Goal: Task Accomplishment & Management: Manage account settings

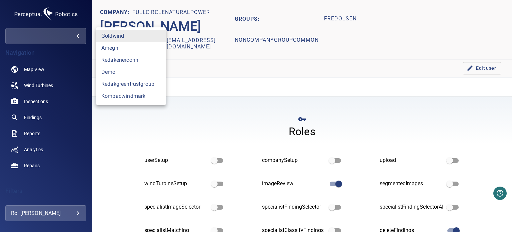
click at [61, 35] on body "**********" at bounding box center [256, 116] width 512 height 232
click at [83, 213] on div at bounding box center [256, 116] width 512 height 232
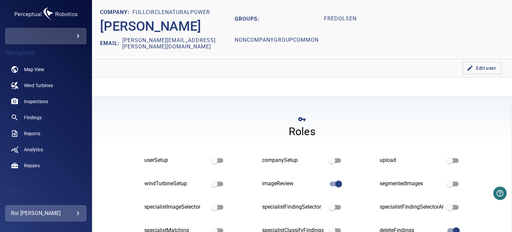
click at [81, 213] on div "**********" at bounding box center [45, 213] width 81 height 16
click at [81, 213] on body "**********" at bounding box center [256, 116] width 512 height 232
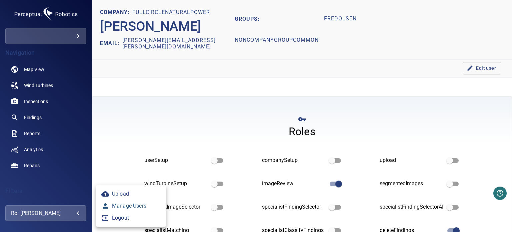
click at [130, 207] on link "Manage Users" at bounding box center [131, 206] width 70 height 12
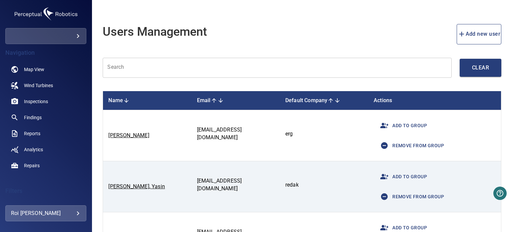
click at [310, 72] on input "text" at bounding box center [277, 68] width 349 height 20
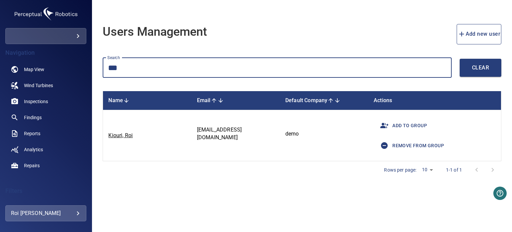
type input "***"
click at [412, 141] on span "Remove from group" at bounding box center [410, 145] width 68 height 16
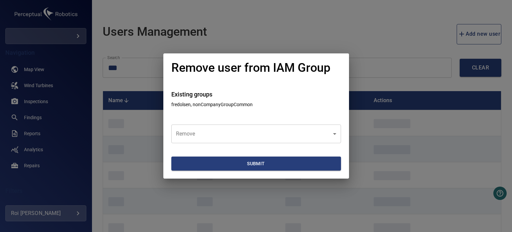
click at [210, 132] on body "**********" at bounding box center [256, 116] width 512 height 232
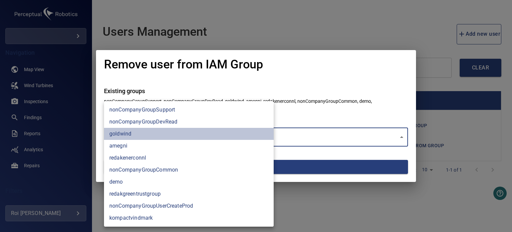
click at [125, 136] on li "goldwind" at bounding box center [189, 134] width 170 height 12
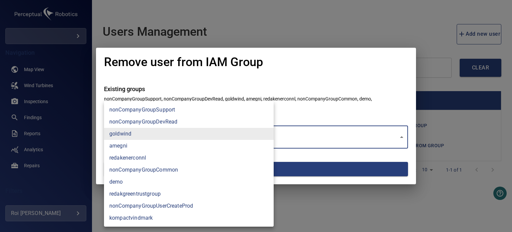
click at [140, 157] on li "redakenerconnl" at bounding box center [189, 158] width 170 height 12
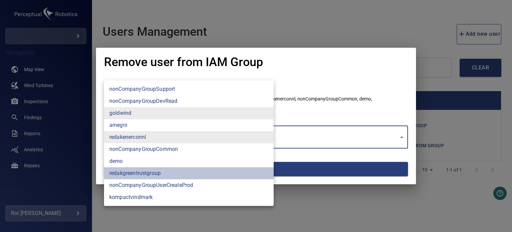
click at [134, 175] on li "redakgreentrustgroup" at bounding box center [189, 173] width 170 height 12
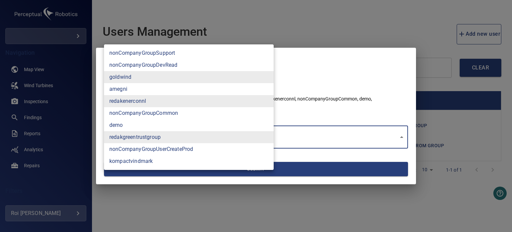
click at [130, 165] on li "kompactvindmark" at bounding box center [189, 161] width 170 height 12
type input "**********"
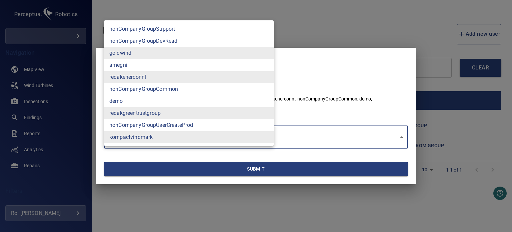
click at [359, 113] on div at bounding box center [256, 116] width 512 height 232
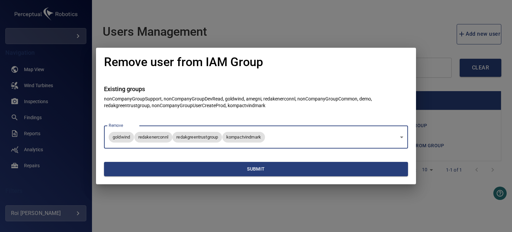
click at [238, 170] on span "Submit" at bounding box center [256, 169] width 299 height 8
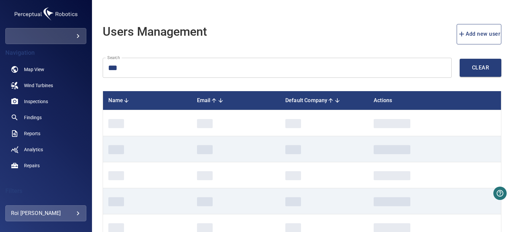
click at [82, 41] on div "​" at bounding box center [45, 36] width 81 height 16
click at [76, 35] on body "**********" at bounding box center [256, 116] width 512 height 232
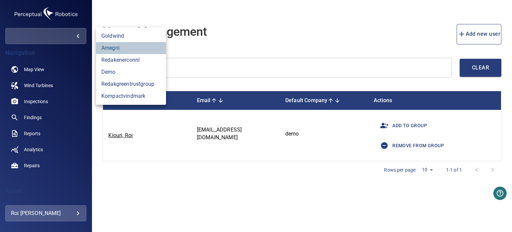
click at [113, 48] on link "amegni" at bounding box center [131, 48] width 70 height 12
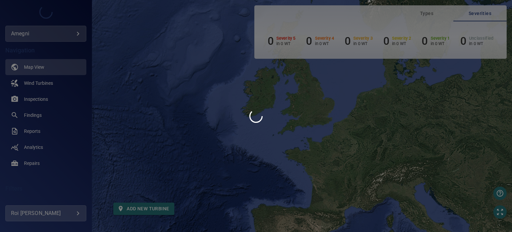
click at [34, 100] on div at bounding box center [256, 116] width 512 height 232
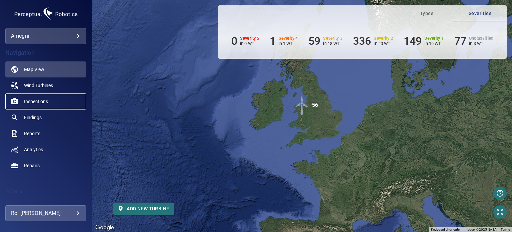
click at [35, 97] on link "Inspections" at bounding box center [45, 101] width 81 height 16
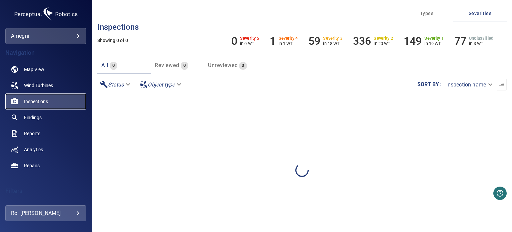
click at [37, 101] on span "Inspections" at bounding box center [36, 101] width 24 height 7
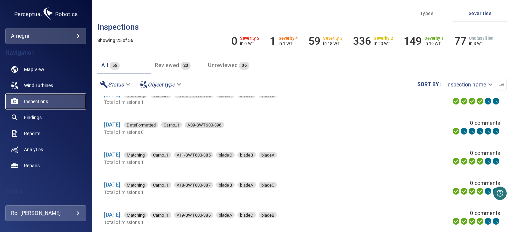
scroll to position [597, 0]
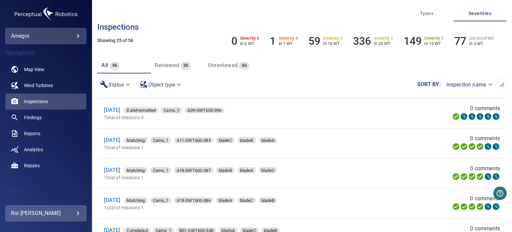
click at [170, 69] on div "Reviewed 20" at bounding box center [173, 65] width 36 height 9
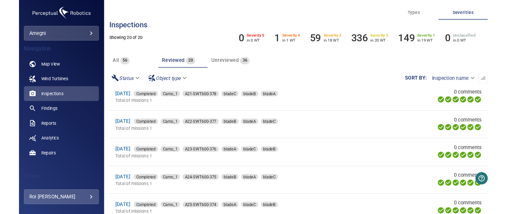
scroll to position [448, 0]
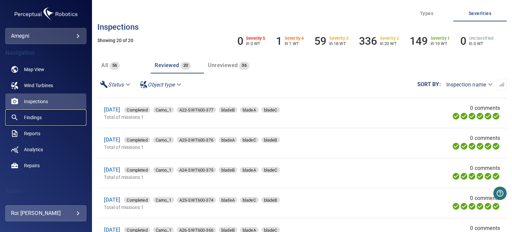
click at [41, 116] on span "Findings" at bounding box center [33, 117] width 18 height 7
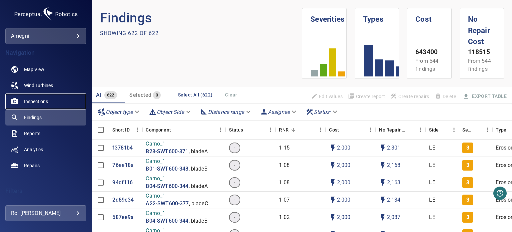
click at [32, 104] on span "Inspections" at bounding box center [36, 101] width 24 height 7
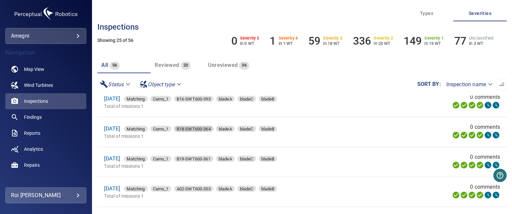
scroll to position [47, 0]
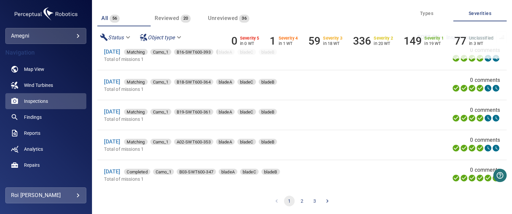
click at [299, 201] on button "2" at bounding box center [302, 201] width 11 height 11
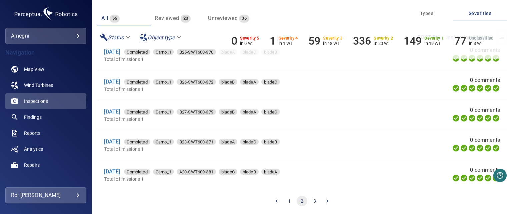
click at [284, 199] on button "1" at bounding box center [289, 201] width 11 height 11
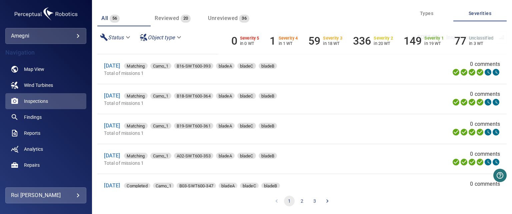
scroll to position [608, 0]
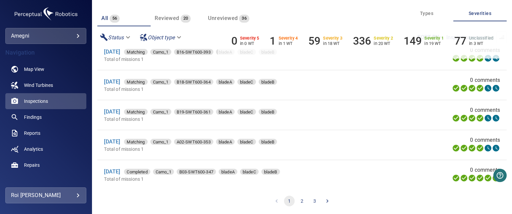
click at [224, 20] on span "Unreviewed" at bounding box center [223, 18] width 30 height 6
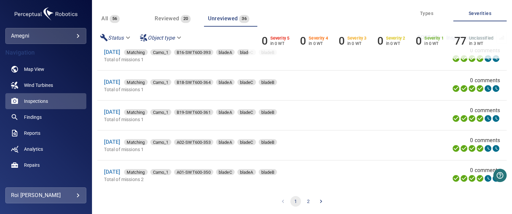
scroll to position [47, 0]
click at [308, 202] on button "2" at bounding box center [308, 201] width 11 height 11
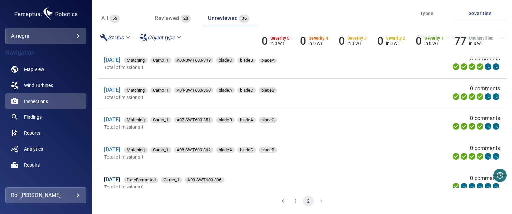
scroll to position [67, 0]
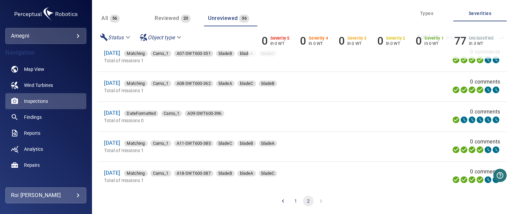
click at [175, 17] on span "Reviewed" at bounding box center [167, 18] width 24 height 6
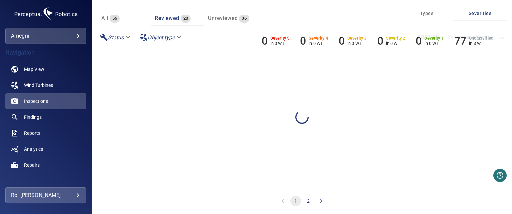
scroll to position [0, 0]
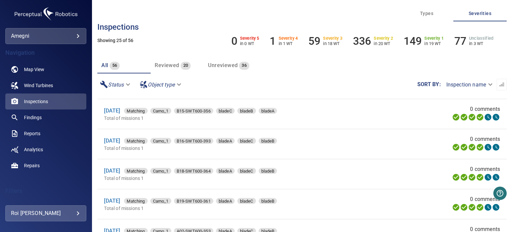
scroll to position [597, 0]
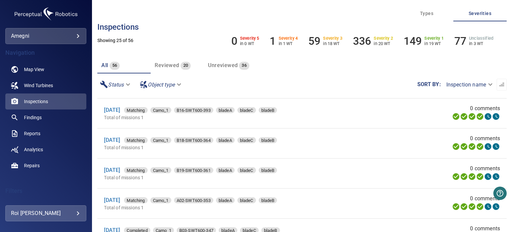
click at [326, 78] on div "**********" at bounding box center [301, 84] width 409 height 22
click at [217, 68] on span "Unreviewed" at bounding box center [223, 65] width 30 height 6
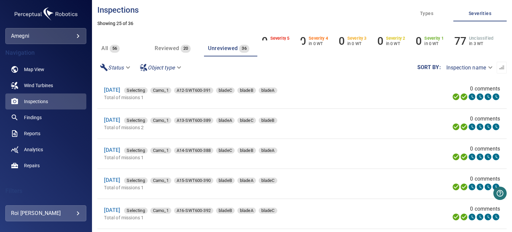
scroll to position [41, 0]
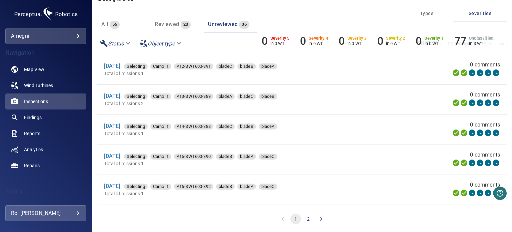
click at [309, 219] on button "2" at bounding box center [308, 218] width 11 height 11
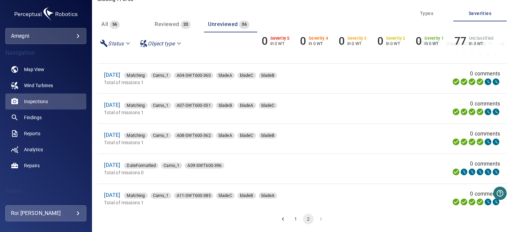
scroll to position [0, 0]
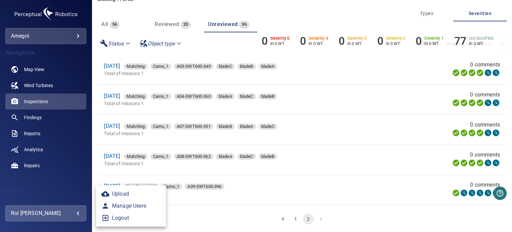
drag, startPoint x: 74, startPoint y: 208, endPoint x: 84, endPoint y: 213, distance: 11.9
click at [74, 208] on body "**********" at bounding box center [256, 116] width 512 height 232
click at [127, 207] on link "Manage Users" at bounding box center [131, 206] width 70 height 12
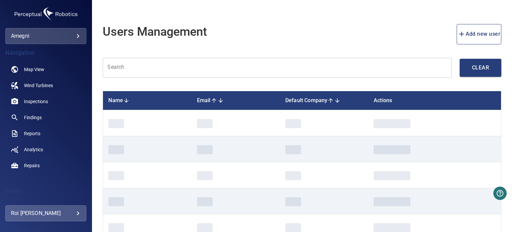
click at [148, 69] on input "text" at bounding box center [277, 68] width 349 height 20
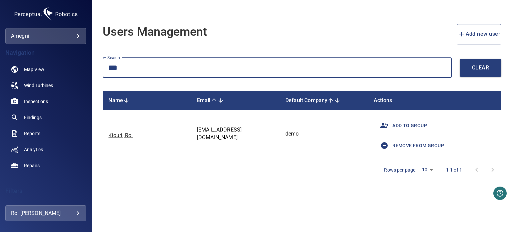
type input "***"
click at [388, 126] on button "button" at bounding box center [384, 125] width 16 height 16
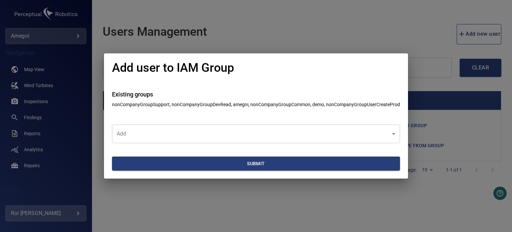
click at [148, 148] on section "Submit" at bounding box center [256, 161] width 288 height 36
click at [155, 132] on body "**********" at bounding box center [256, 116] width 512 height 232
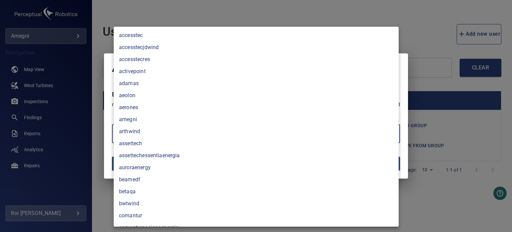
scroll to position [544, 0]
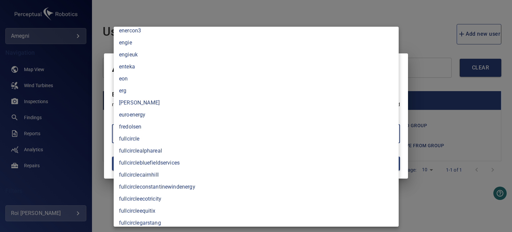
click at [151, 130] on li "fredolsen" at bounding box center [256, 127] width 285 height 12
type input "*********"
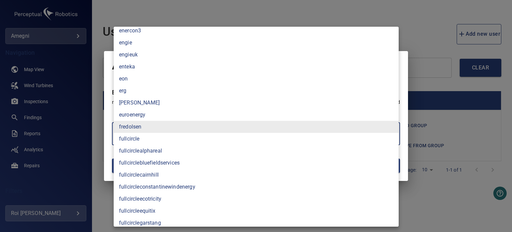
click at [110, 124] on div at bounding box center [256, 116] width 512 height 232
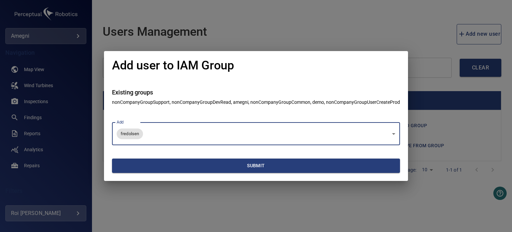
click at [151, 172] on button "Submit" at bounding box center [256, 165] width 288 height 14
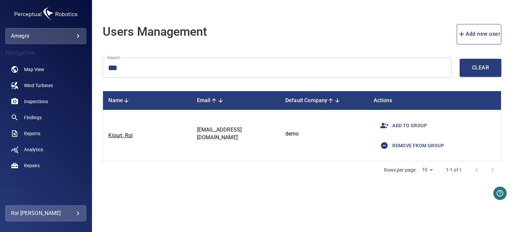
click at [73, 32] on body "**********" at bounding box center [256, 116] width 512 height 232
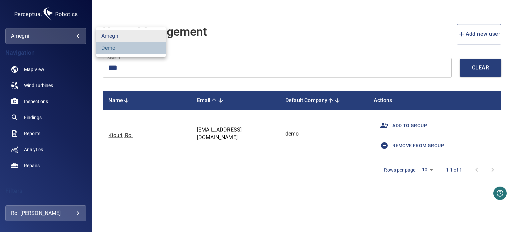
click at [104, 48] on link "demo" at bounding box center [131, 48] width 70 height 12
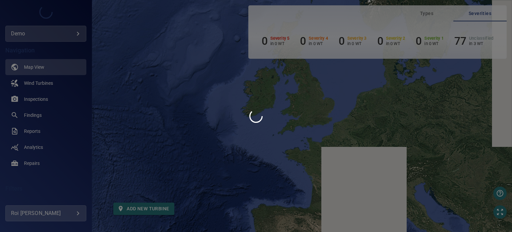
click at [77, 32] on div at bounding box center [256, 116] width 512 height 232
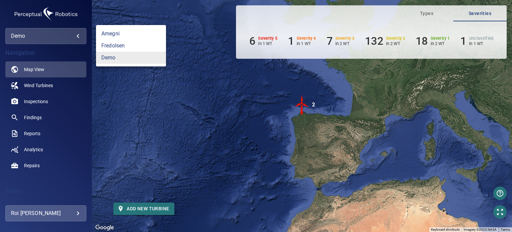
click at [77, 32] on body "**********" at bounding box center [256, 116] width 512 height 232
click at [119, 45] on link "fredolsen" at bounding box center [131, 46] width 70 height 12
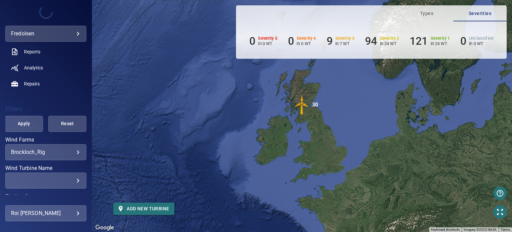
scroll to position [133, 0]
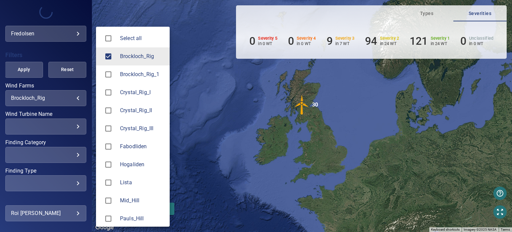
click at [50, 100] on body "**********" at bounding box center [256, 116] width 512 height 232
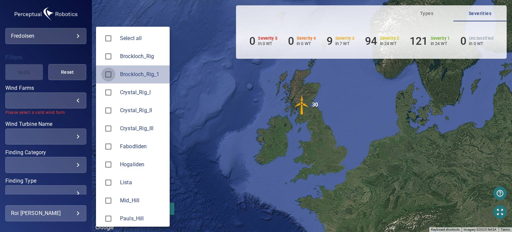
type input "**********"
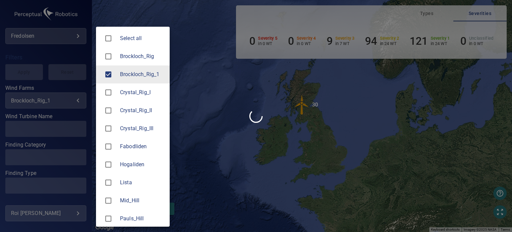
click at [33, 74] on div at bounding box center [256, 116] width 512 height 232
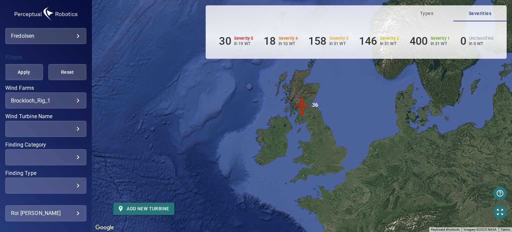
click at [33, 74] on div "Select all Brockloch_Rig Brockloch_Rig_1 Crystal_Rig_I Crystal_Rig_II Crystal_R…" at bounding box center [256, 116] width 512 height 232
click at [33, 74] on button "Apply" at bounding box center [24, 72] width 38 height 16
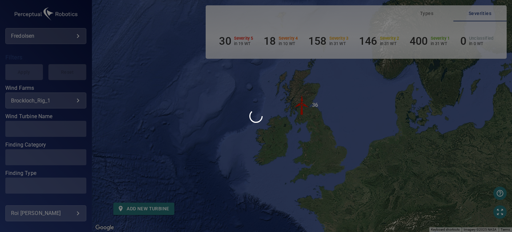
click at [32, 74] on div at bounding box center [256, 116] width 512 height 232
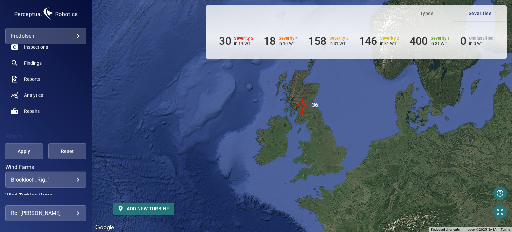
scroll to position [0, 0]
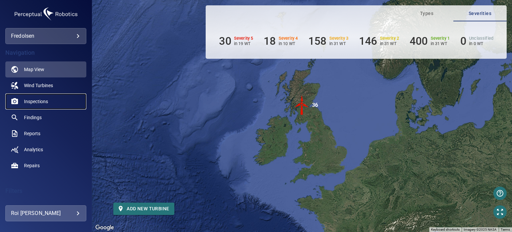
click at [39, 101] on span "Inspections" at bounding box center [36, 101] width 24 height 7
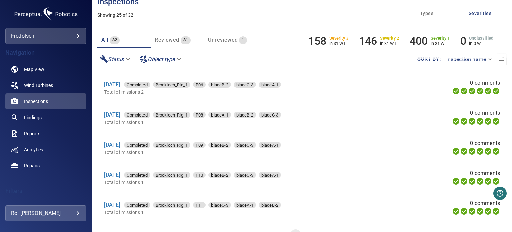
scroll to position [41, 0]
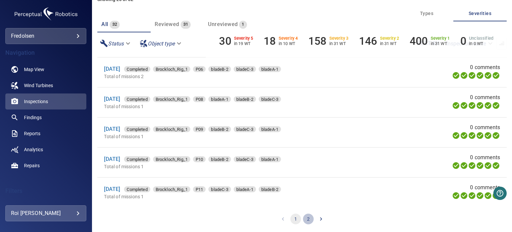
click at [307, 220] on button "2" at bounding box center [308, 218] width 11 height 11
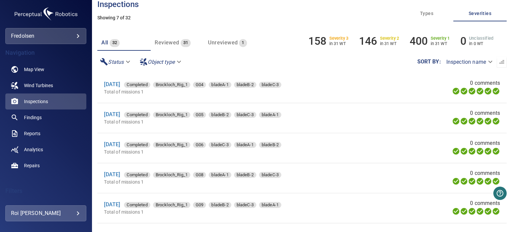
scroll to position [0, 0]
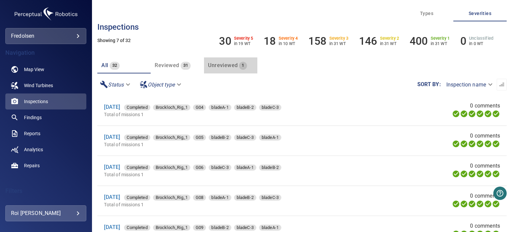
click at [228, 61] on div "Unreviewed 1" at bounding box center [227, 65] width 39 height 9
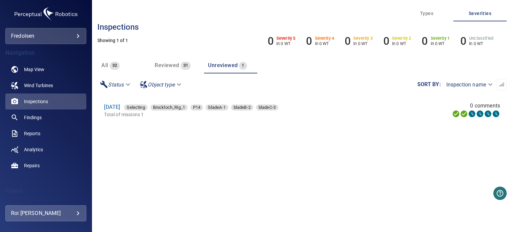
click at [106, 66] on span "All" at bounding box center [104, 65] width 7 height 6
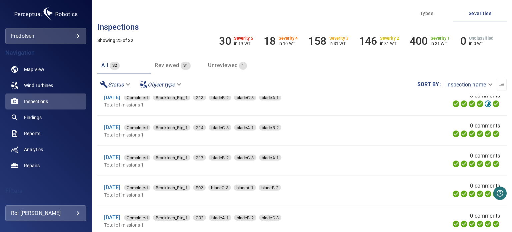
scroll to position [597, 0]
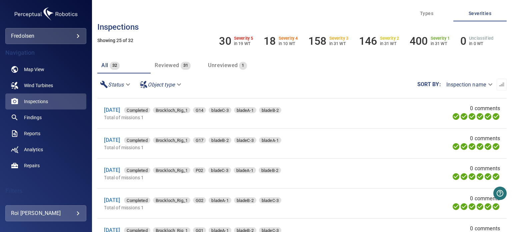
click at [224, 69] on div "Unreviewed 1" at bounding box center [227, 65] width 39 height 9
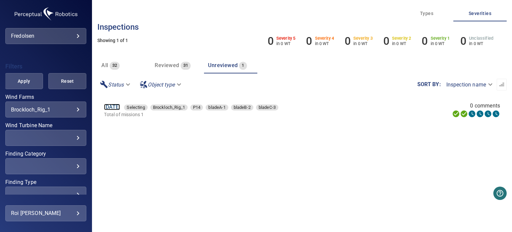
scroll to position [133, 0]
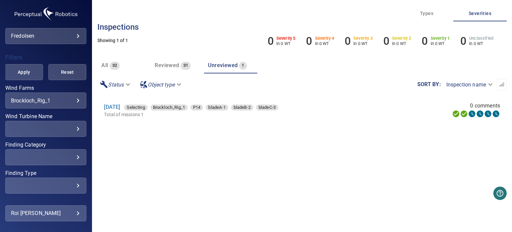
click at [71, 124] on div "​ ​" at bounding box center [45, 129] width 81 height 16
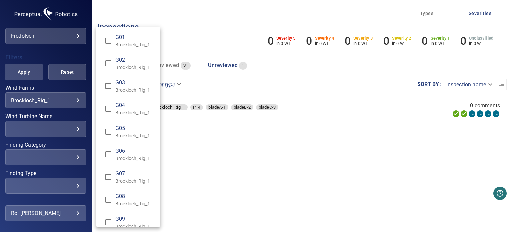
click at [73, 132] on div "Wind Turbine Name" at bounding box center [256, 116] width 512 height 232
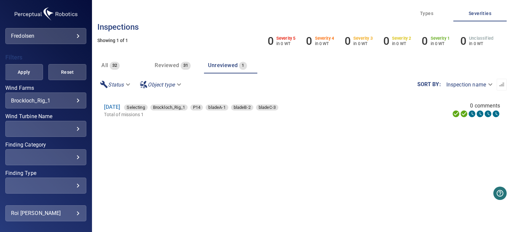
click at [72, 130] on div "​" at bounding box center [46, 129] width 70 height 6
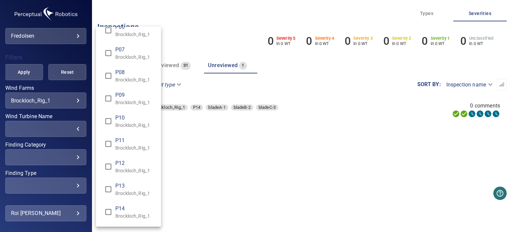
scroll to position [566, 0]
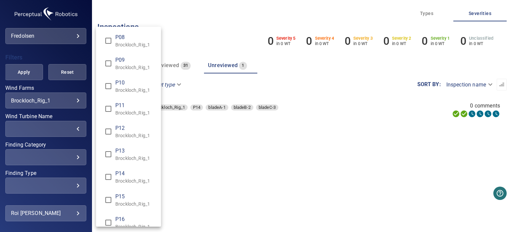
click at [117, 182] on p "Brockloch_Rig_1" at bounding box center [135, 180] width 40 height 7
type input "**********"
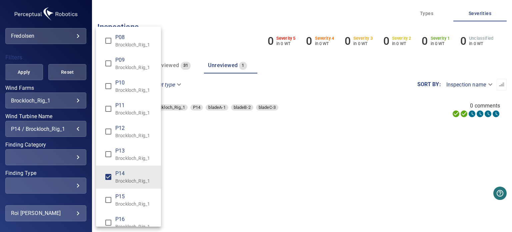
click at [27, 76] on div "Wind Turbine Name" at bounding box center [256, 116] width 512 height 232
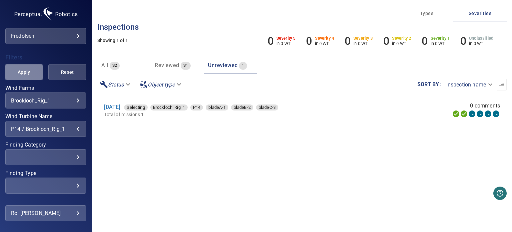
click at [28, 73] on span "Apply" at bounding box center [23, 72] width 21 height 8
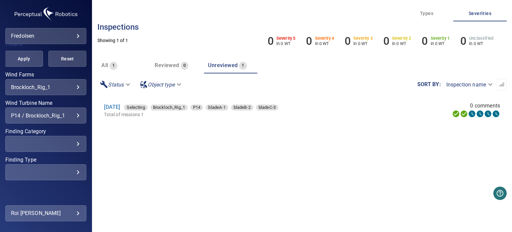
scroll to position [159, 0]
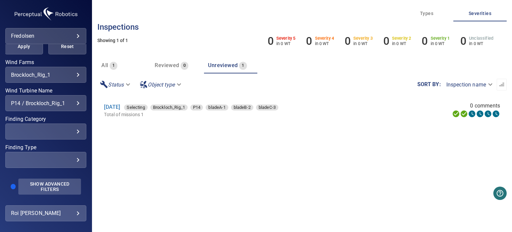
click at [46, 189] on span "Show Advanced Filters" at bounding box center [49, 186] width 55 height 11
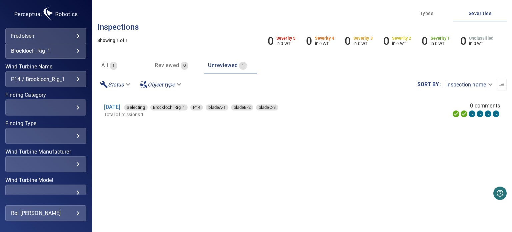
scroll to position [250, 0]
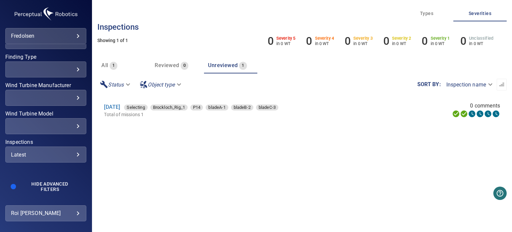
click at [68, 157] on div "Latest ****** ​" at bounding box center [45, 154] width 81 height 16
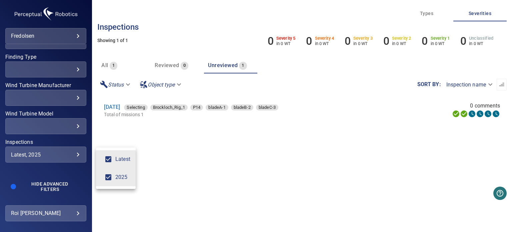
type input "****"
click at [28, 116] on div "Inspections" at bounding box center [256, 116] width 512 height 232
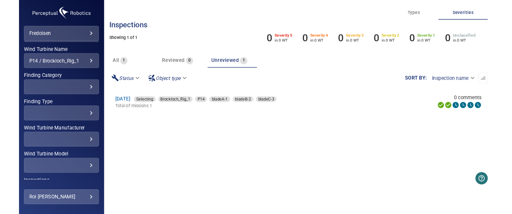
scroll to position [116, 0]
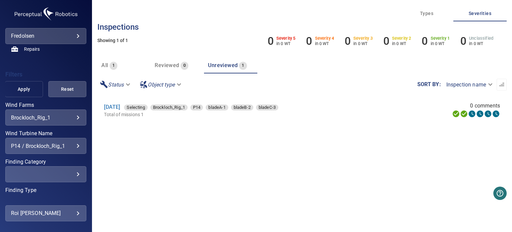
click at [24, 89] on span "Apply" at bounding box center [23, 89] width 21 height 8
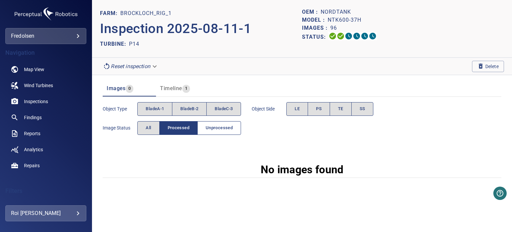
click at [219, 130] on span "Unprocessed" at bounding box center [219, 128] width 27 height 8
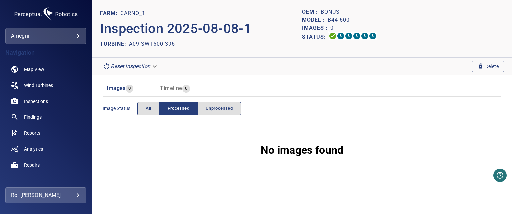
drag, startPoint x: 181, startPoint y: 44, endPoint x: 127, endPoint y: 47, distance: 53.7
click at [127, 47] on div "TURBINE: A09-SWT600-396" at bounding box center [201, 44] width 202 height 11
click at [219, 105] on span "Unprocessed" at bounding box center [219, 109] width 27 height 8
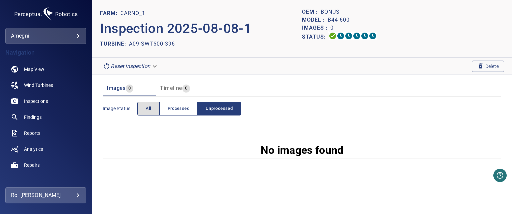
click at [189, 107] on span "Processed" at bounding box center [179, 109] width 22 height 8
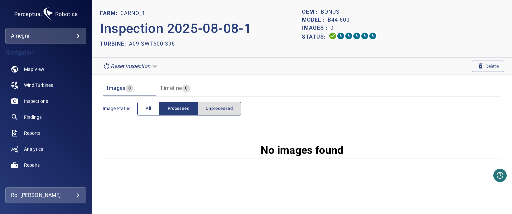
click at [148, 107] on span "All" at bounding box center [148, 109] width 5 height 8
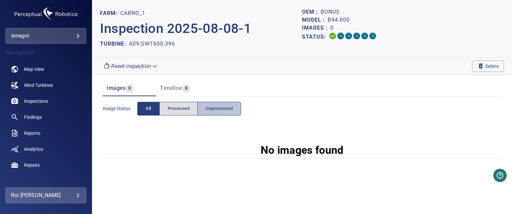
click at [213, 108] on span "Unprocessed" at bounding box center [219, 109] width 27 height 8
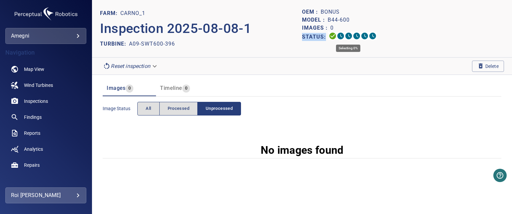
drag, startPoint x: 340, startPoint y: 31, endPoint x: 367, endPoint y: 40, distance: 28.6
click at [367, 40] on div "OEM : Bonus Model : B44-600 Images : 0 Status:" at bounding box center [403, 28] width 202 height 41
click at [385, 32] on div "Status:" at bounding box center [403, 37] width 202 height 10
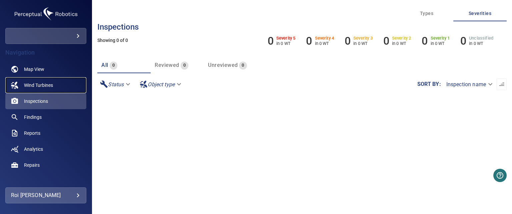
click at [44, 83] on span "Wind Turbines" at bounding box center [38, 85] width 29 height 7
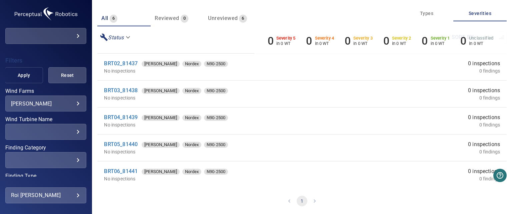
scroll to position [133, 0]
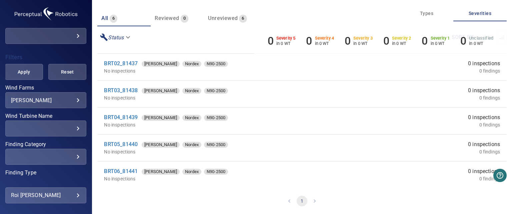
click at [60, 104] on div "[PERSON_NAME] ******* ​" at bounding box center [45, 100] width 81 height 16
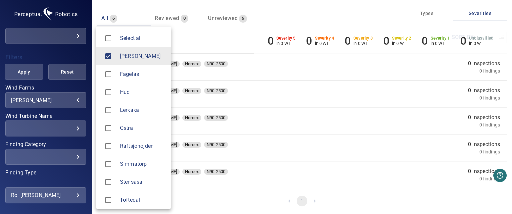
click at [74, 98] on body "**********" at bounding box center [256, 107] width 512 height 214
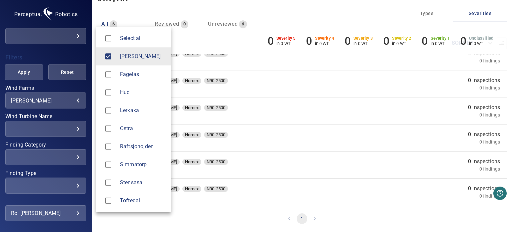
scroll to position [41, 0]
